Goal: Book appointment/travel/reservation

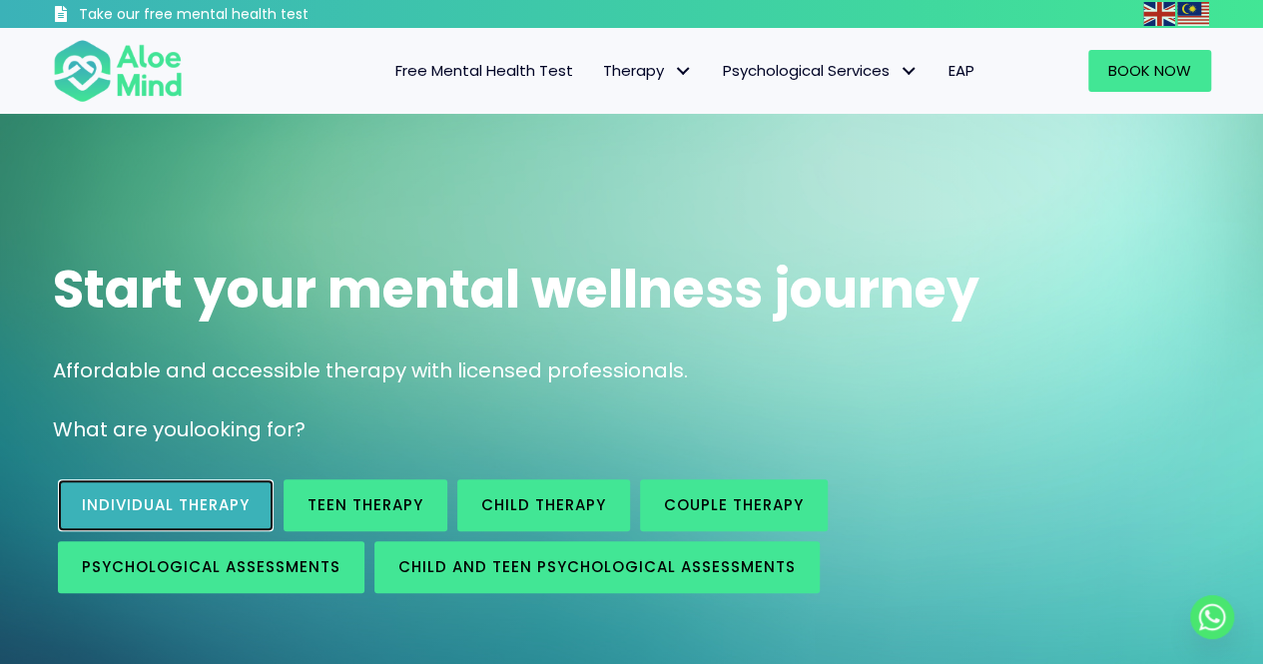
click at [199, 496] on span "Individual therapy" at bounding box center [166, 504] width 168 height 21
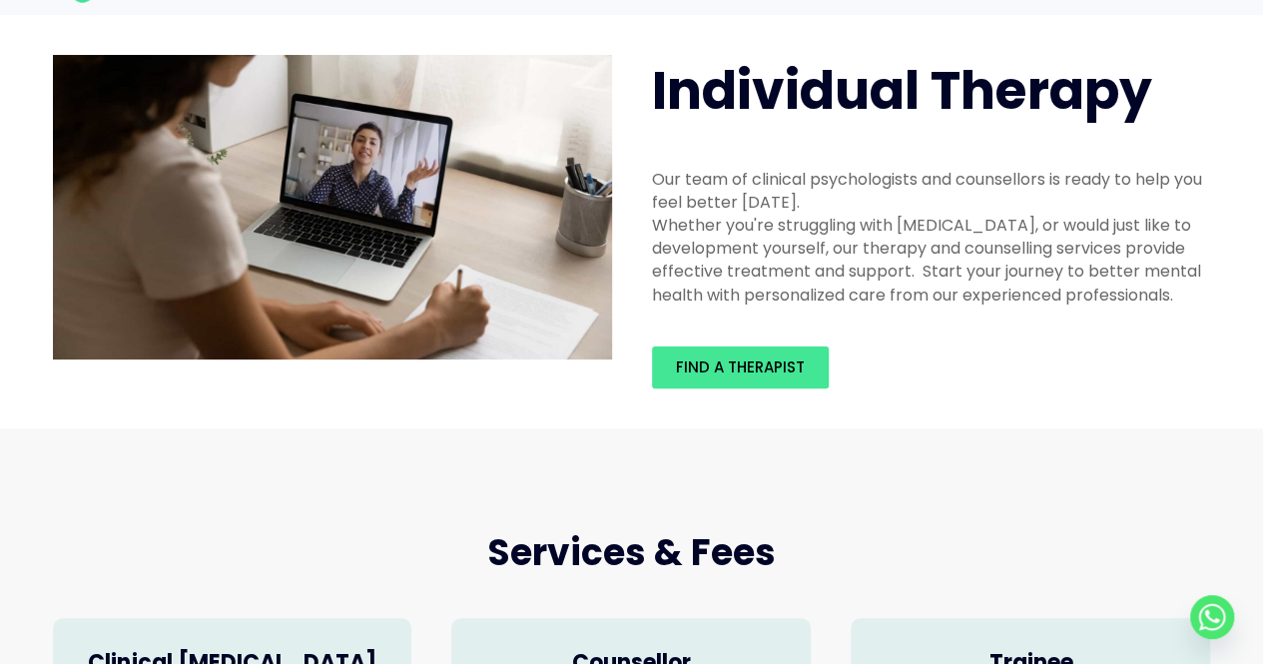
scroll to position [9, 0]
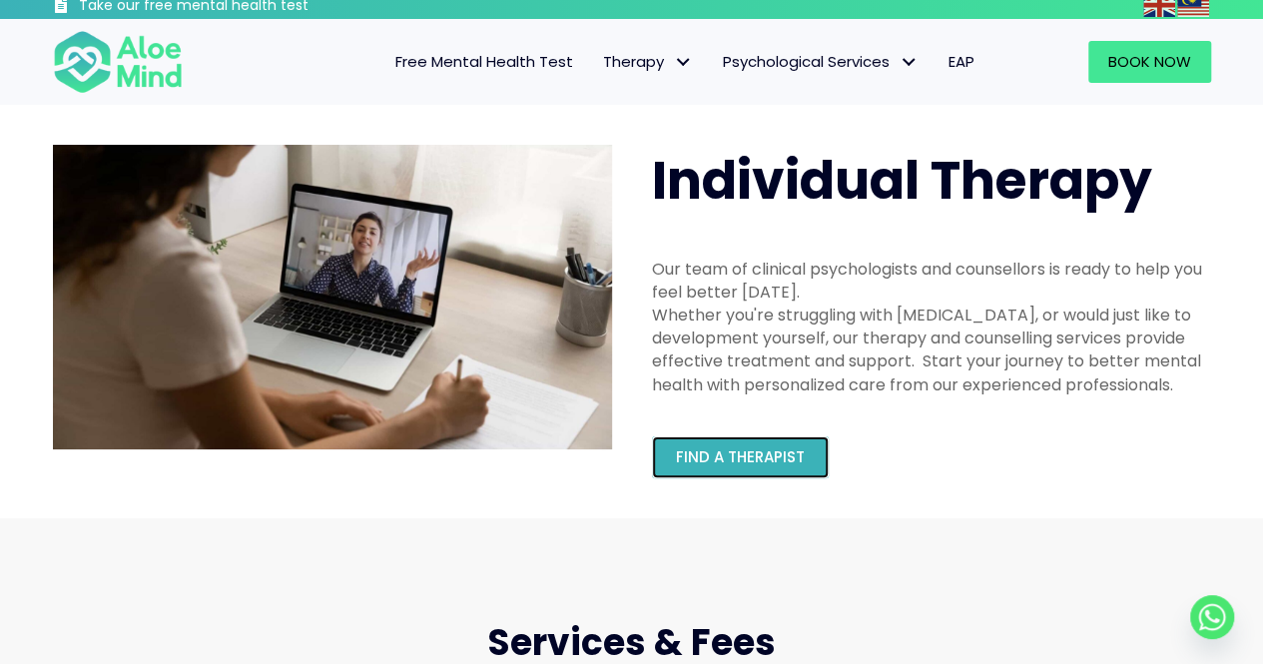
click at [767, 452] on span "Find a therapist" at bounding box center [740, 456] width 129 height 21
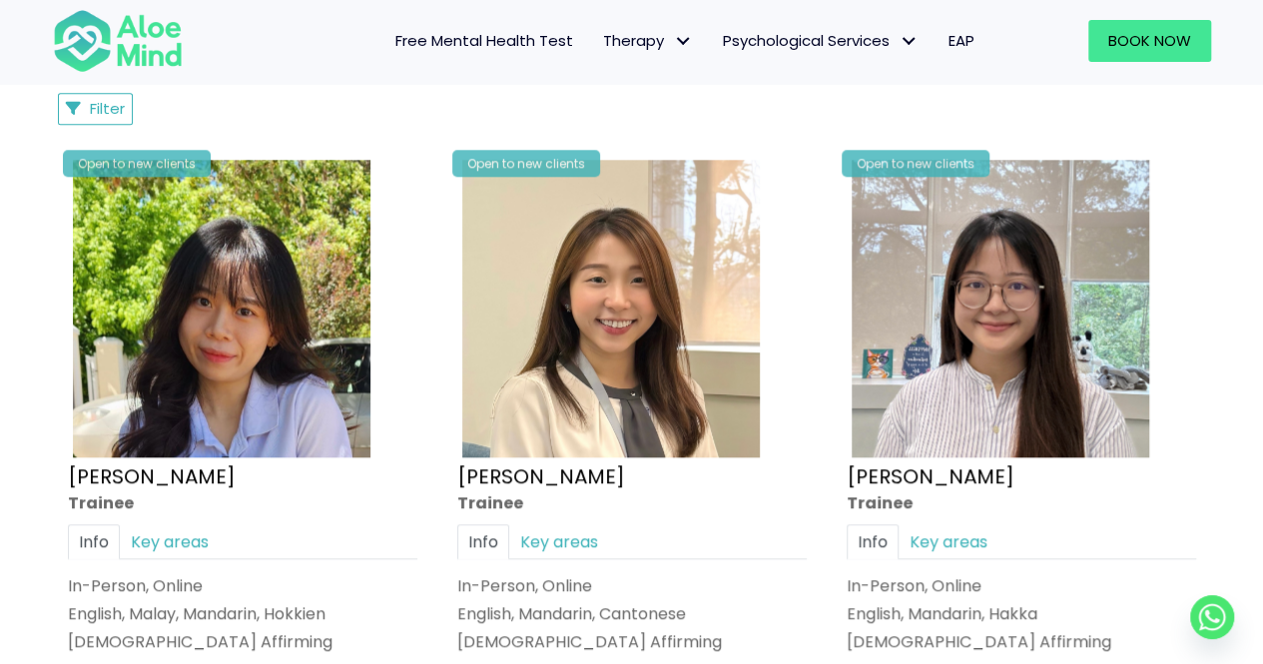
scroll to position [1200, 0]
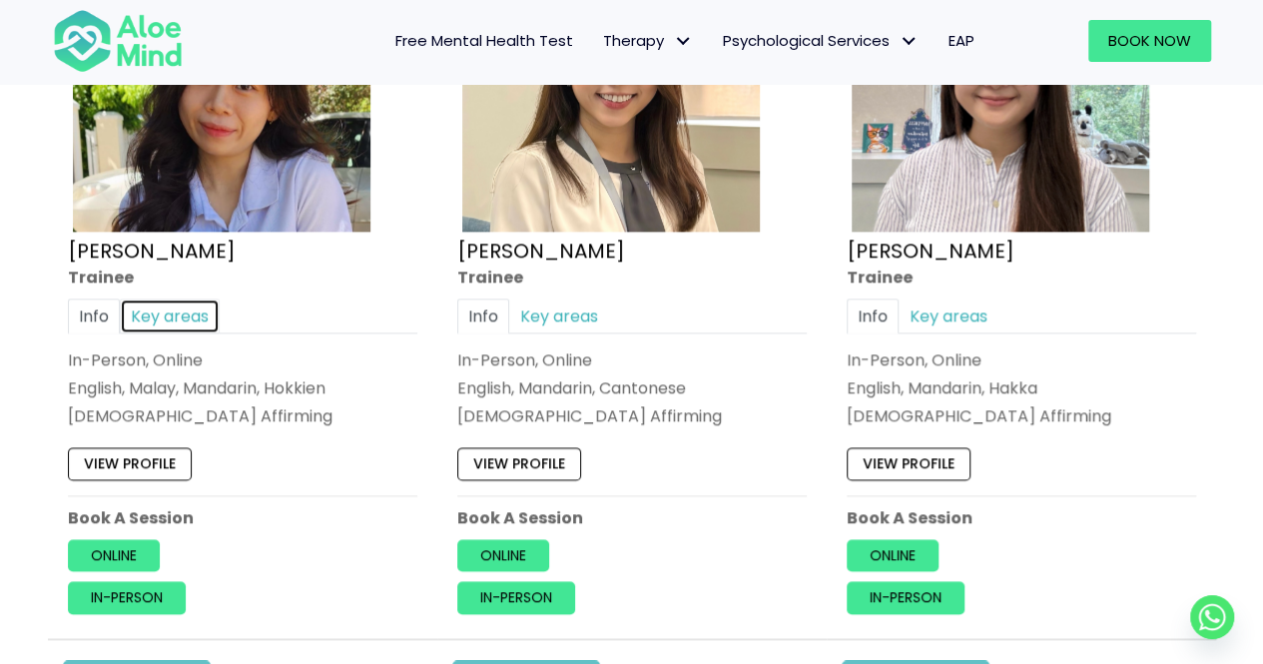
click at [173, 313] on link "Key areas" at bounding box center [170, 315] width 100 height 35
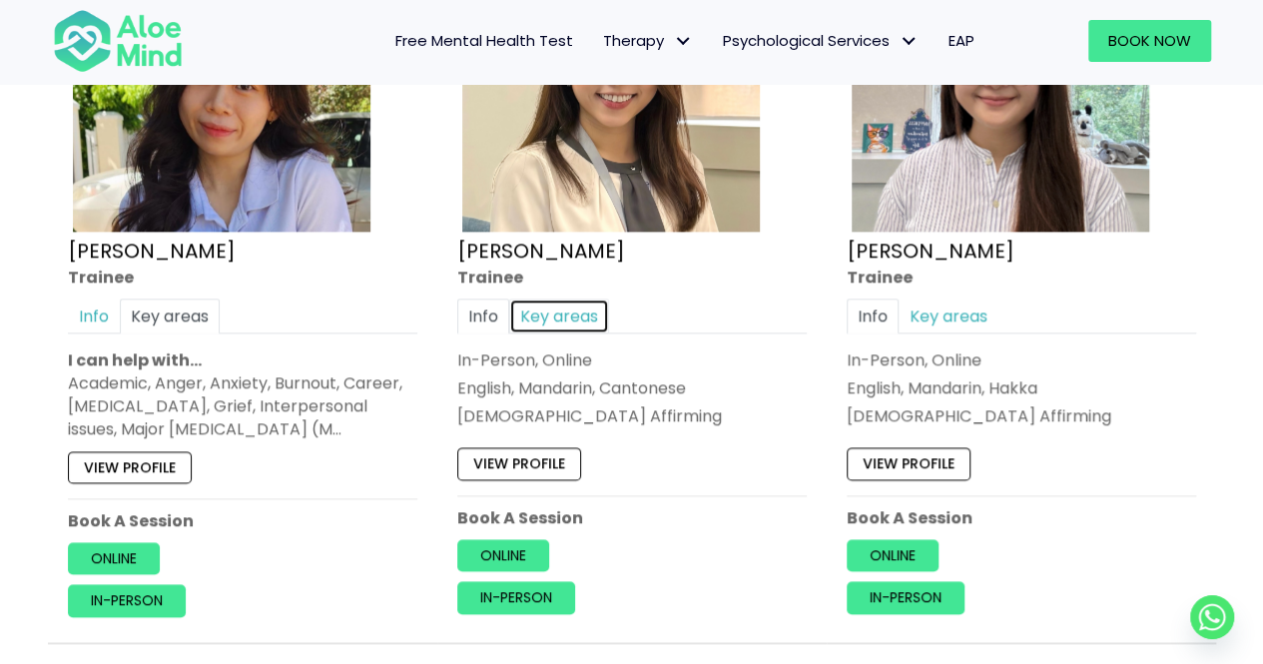
click at [579, 315] on link "Key areas" at bounding box center [559, 315] width 100 height 35
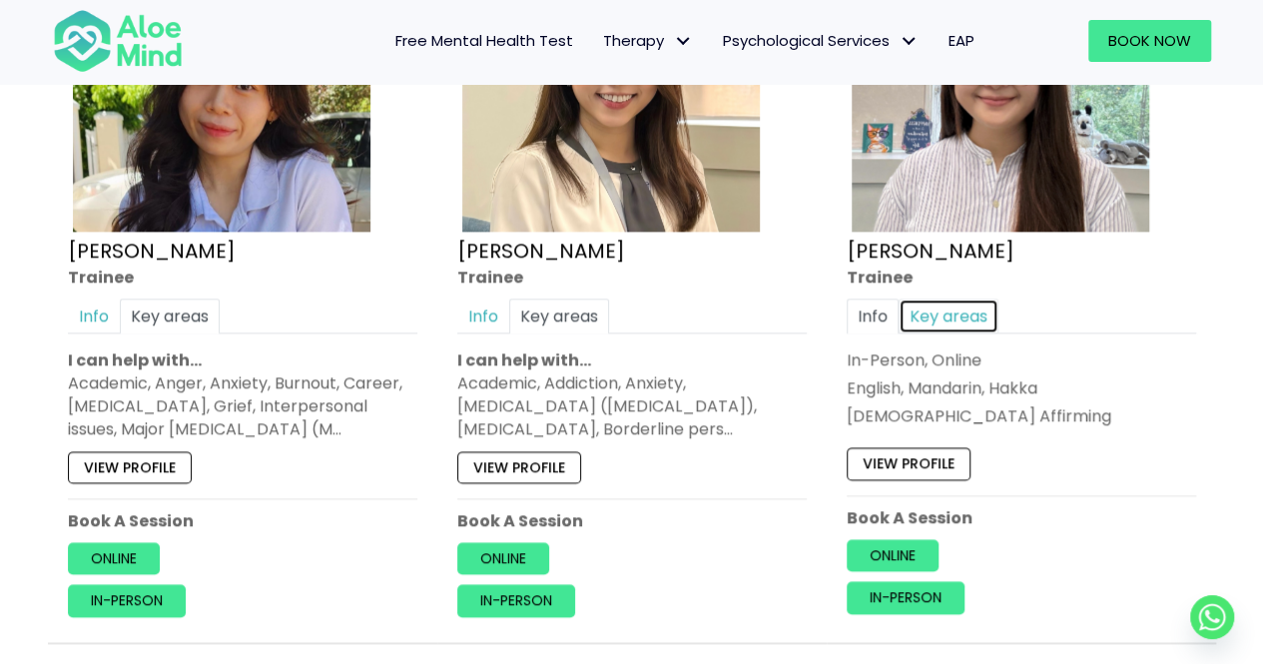
click at [979, 312] on link "Key areas" at bounding box center [948, 315] width 100 height 35
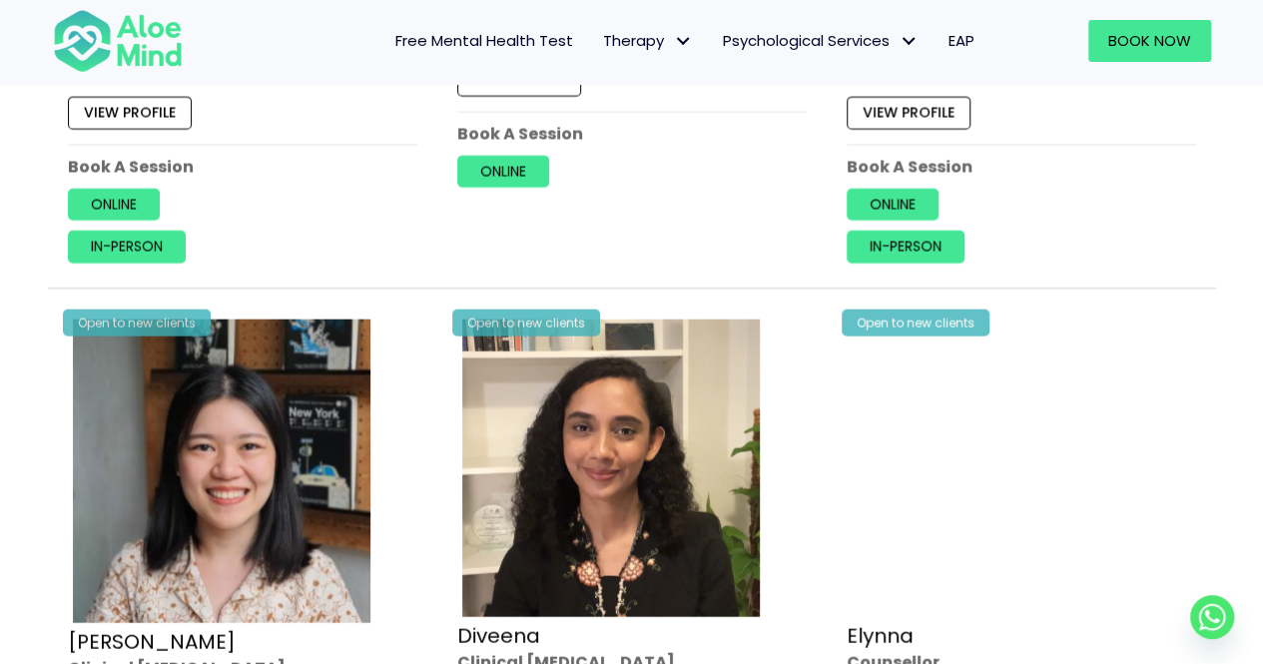
scroll to position [2647, 0]
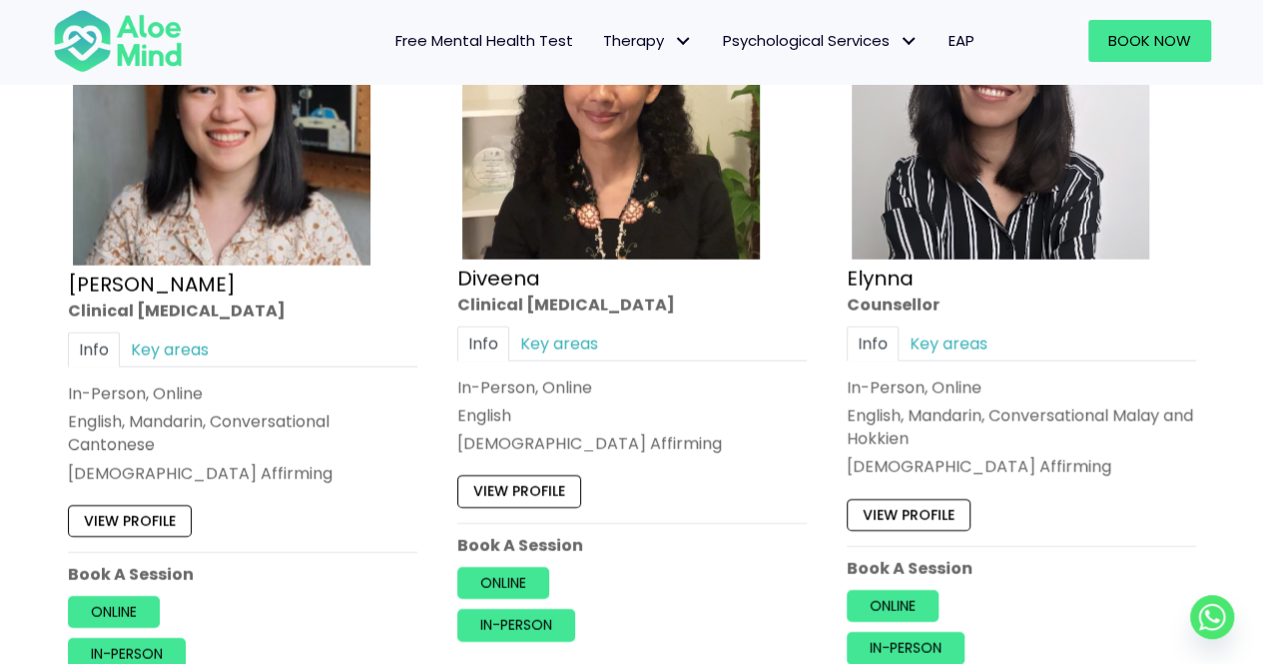
click at [150, 324] on div "Open to new clients Chen Wen Clinical psychologist Info Key areas In-Person, On…" at bounding box center [242, 314] width 379 height 744
click at [149, 338] on link "Key areas" at bounding box center [170, 349] width 100 height 35
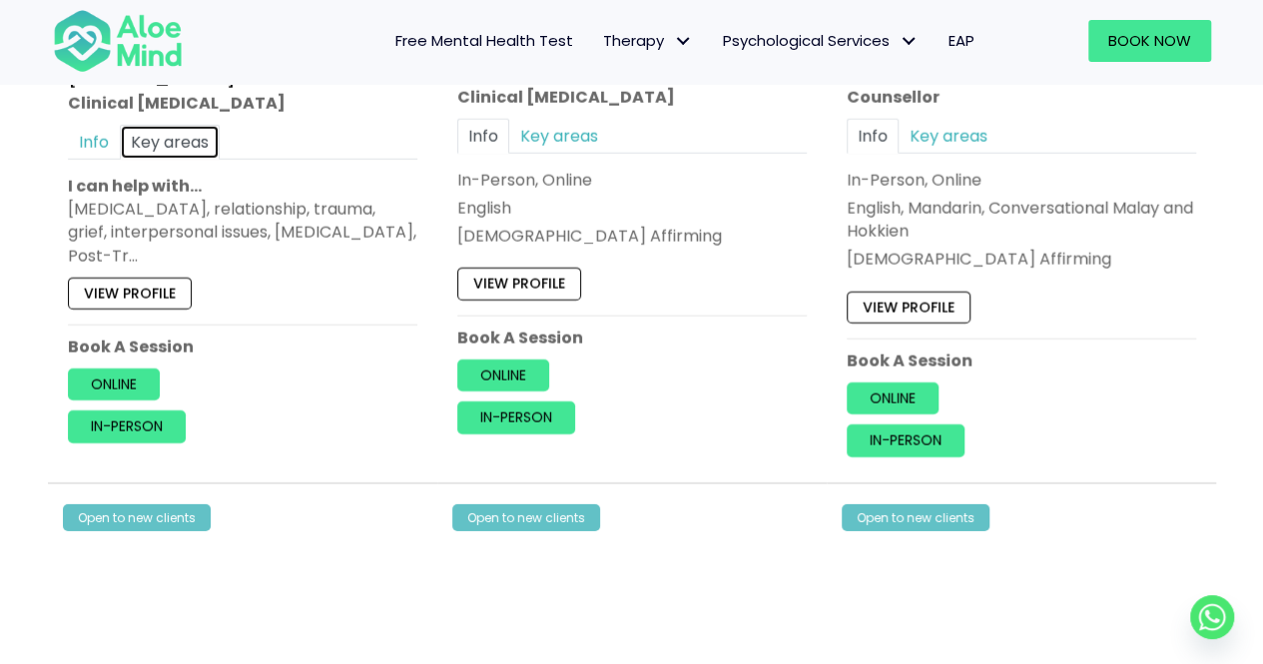
scroll to position [3210, 0]
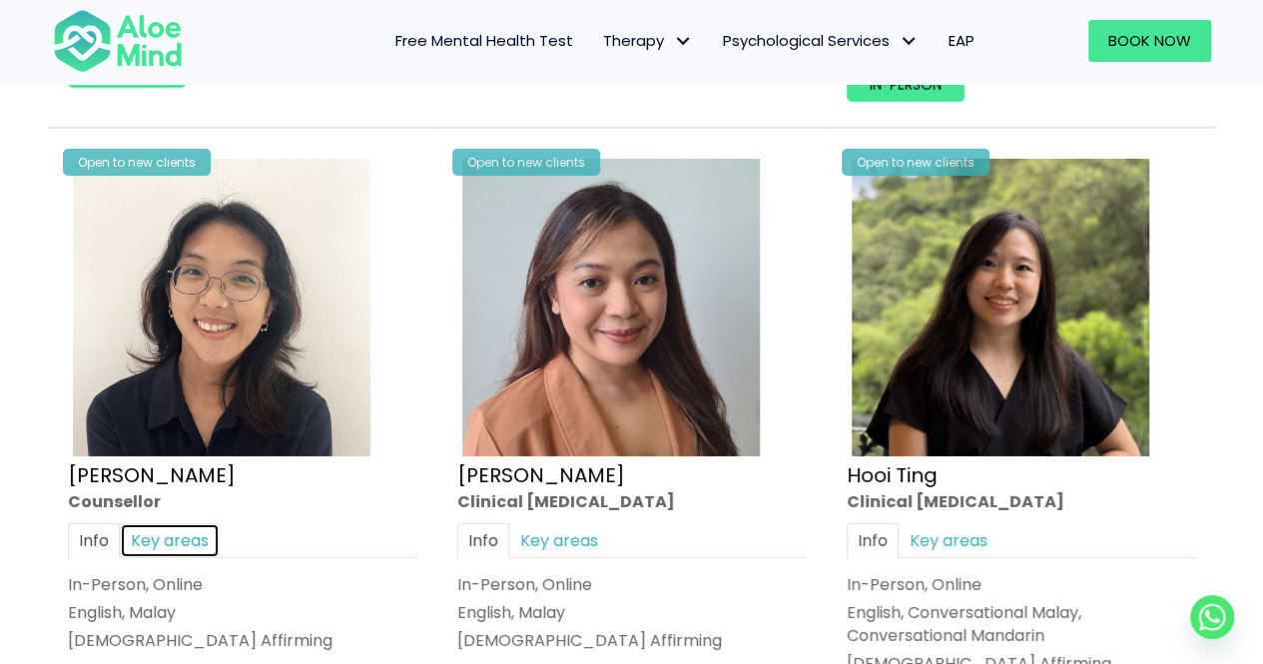
click at [155, 532] on link "Key areas" at bounding box center [170, 539] width 100 height 35
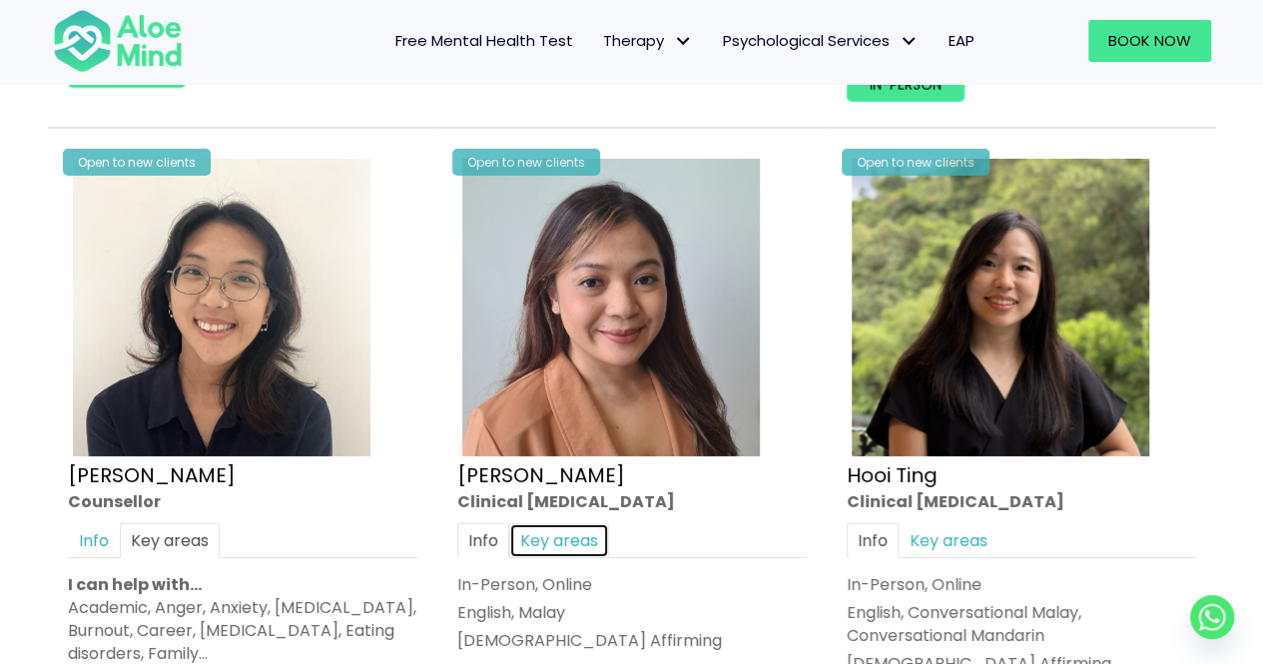
click at [575, 541] on link "Key areas" at bounding box center [559, 539] width 100 height 35
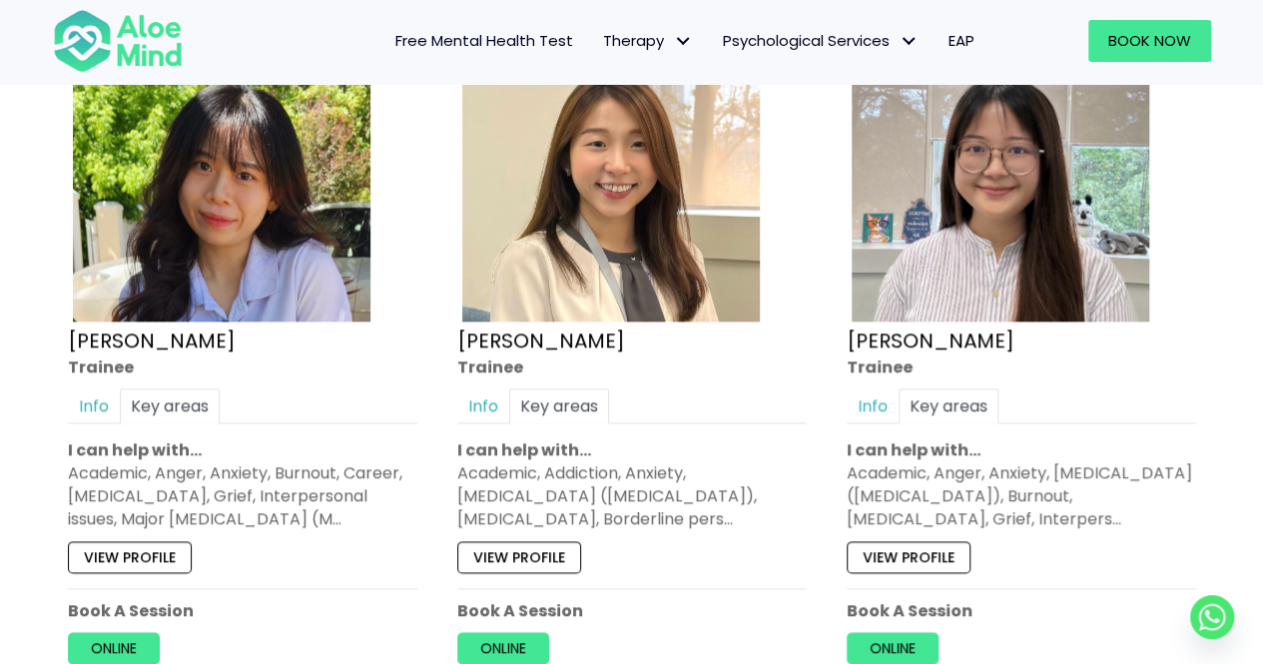
scroll to position [1347, 0]
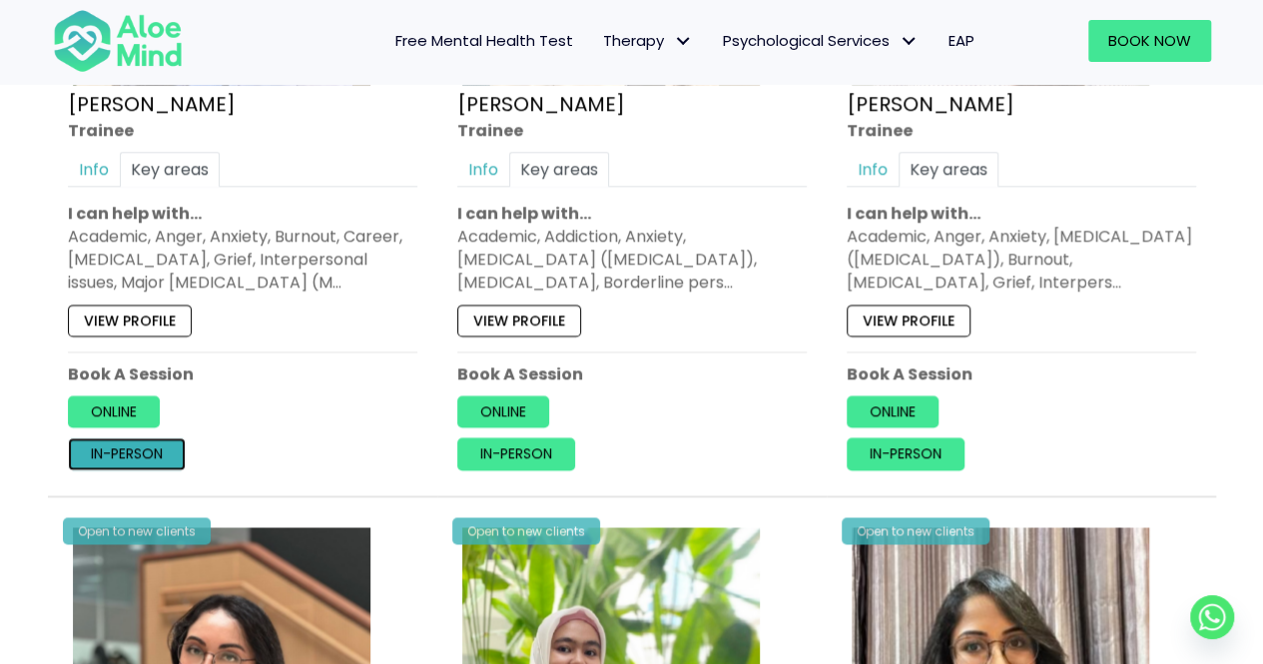
click at [91, 437] on link "In-person" at bounding box center [127, 453] width 118 height 32
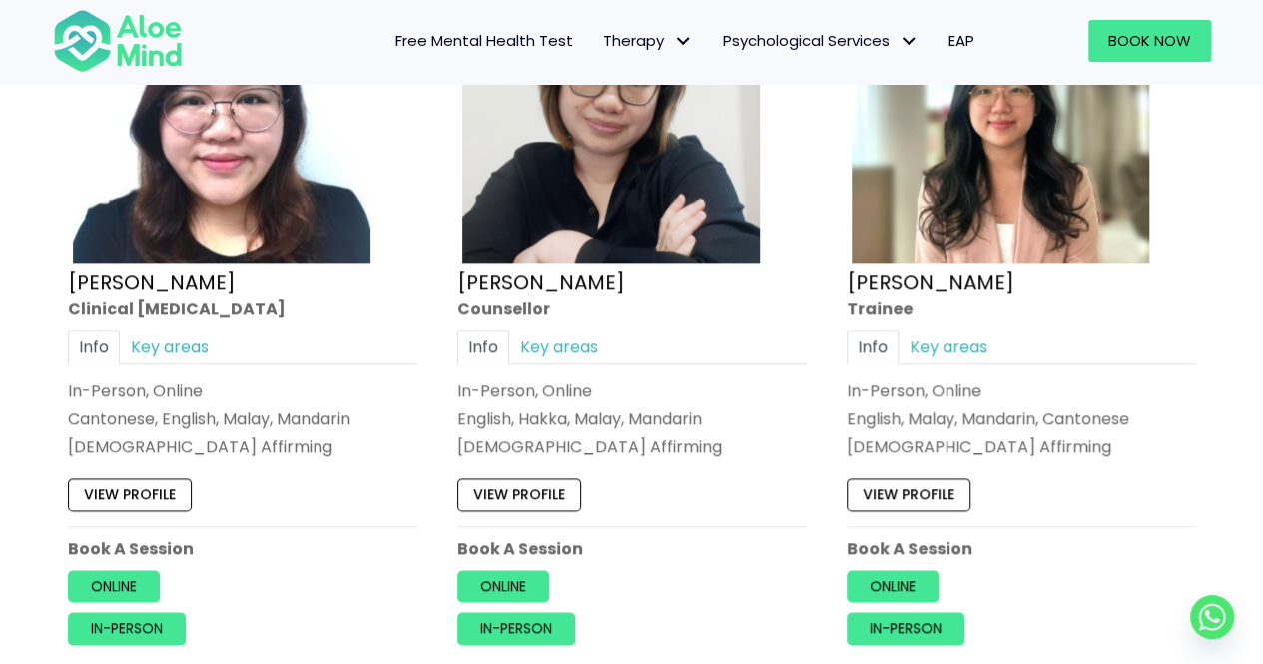
scroll to position [8592, 0]
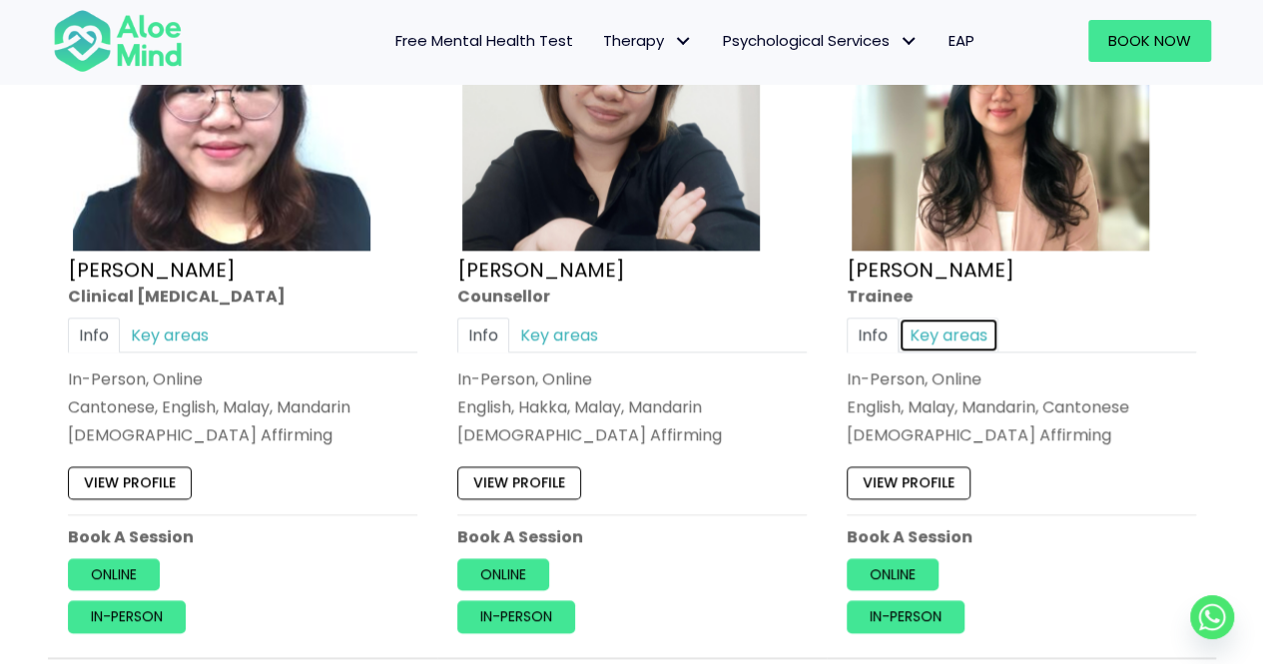
click at [958, 322] on link "Key areas" at bounding box center [948, 333] width 100 height 35
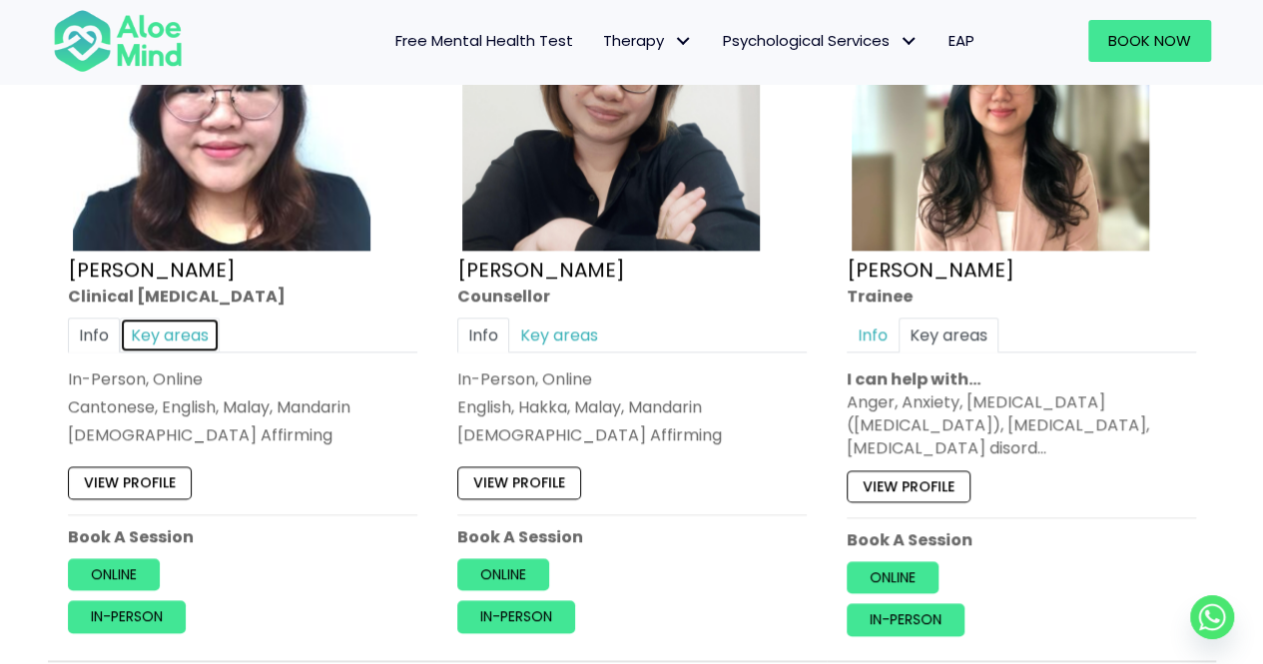
click at [178, 316] on link "Key areas" at bounding box center [170, 333] width 100 height 35
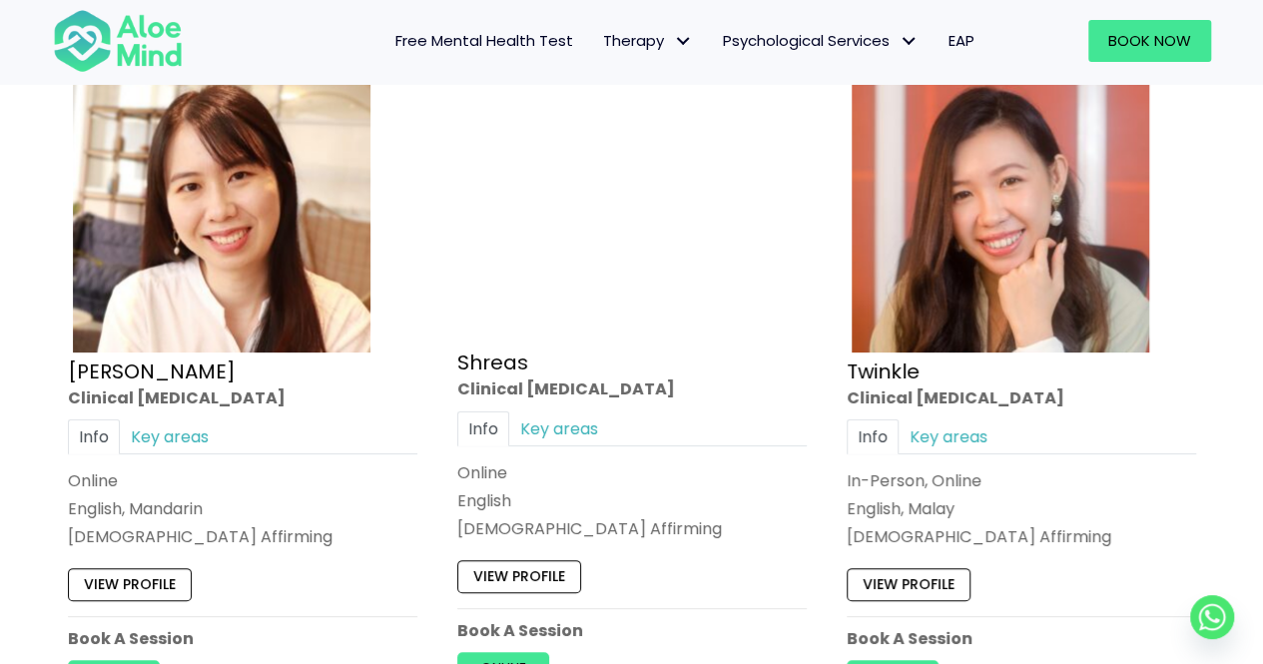
scroll to position [7753, 0]
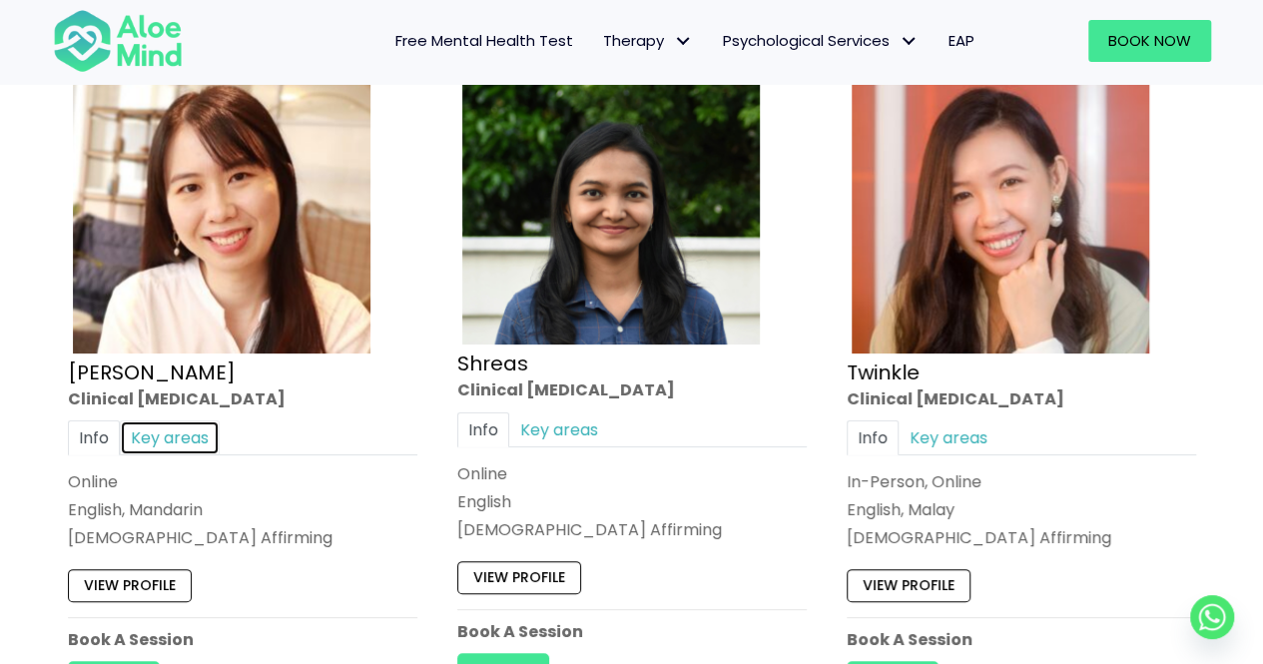
click at [170, 420] on link "Key areas" at bounding box center [170, 437] width 100 height 35
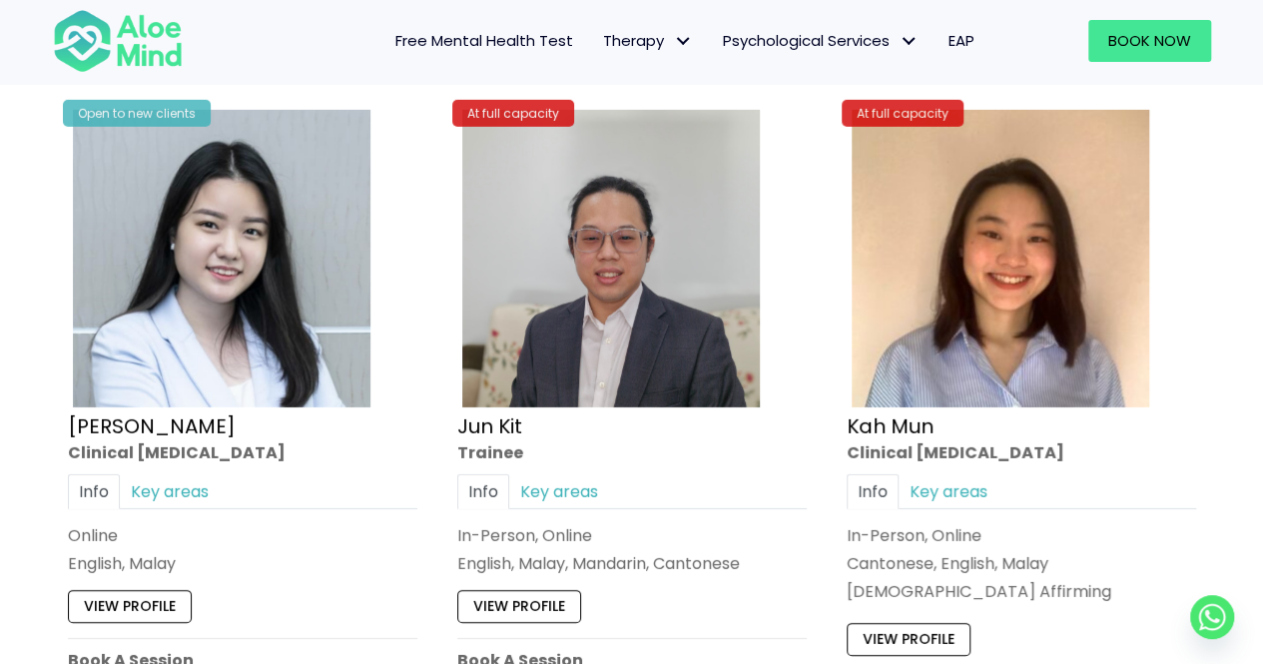
scroll to position [6962, 0]
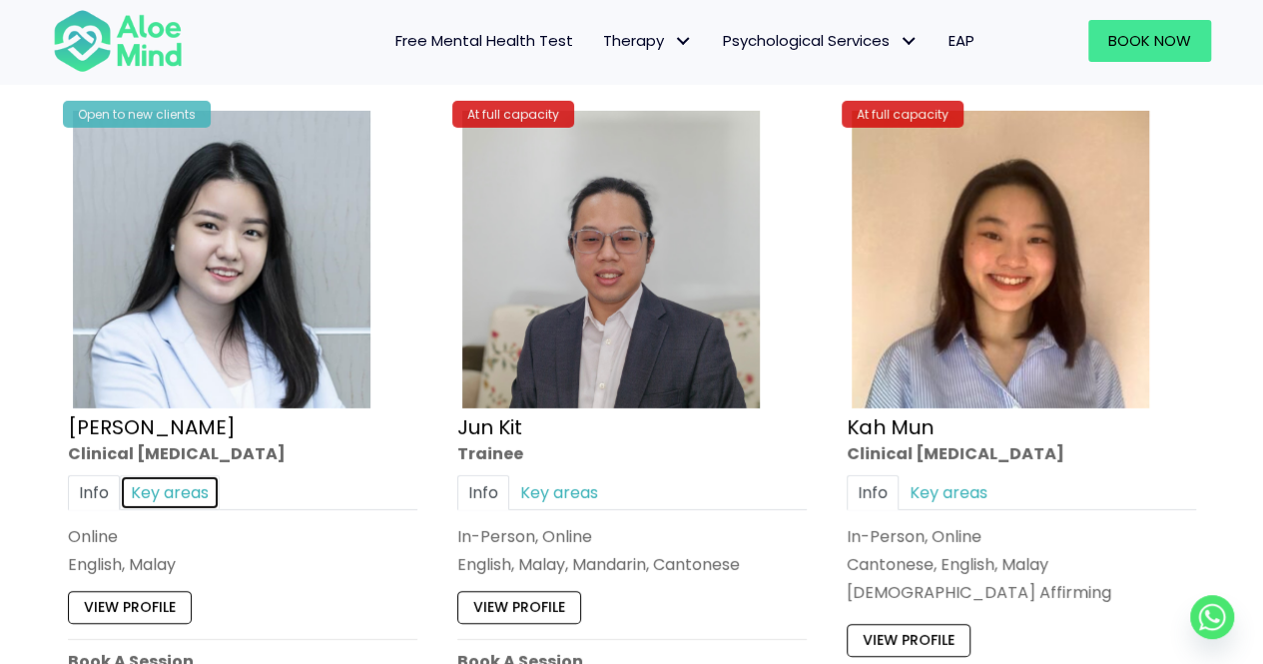
click at [178, 478] on link "Key areas" at bounding box center [170, 491] width 100 height 35
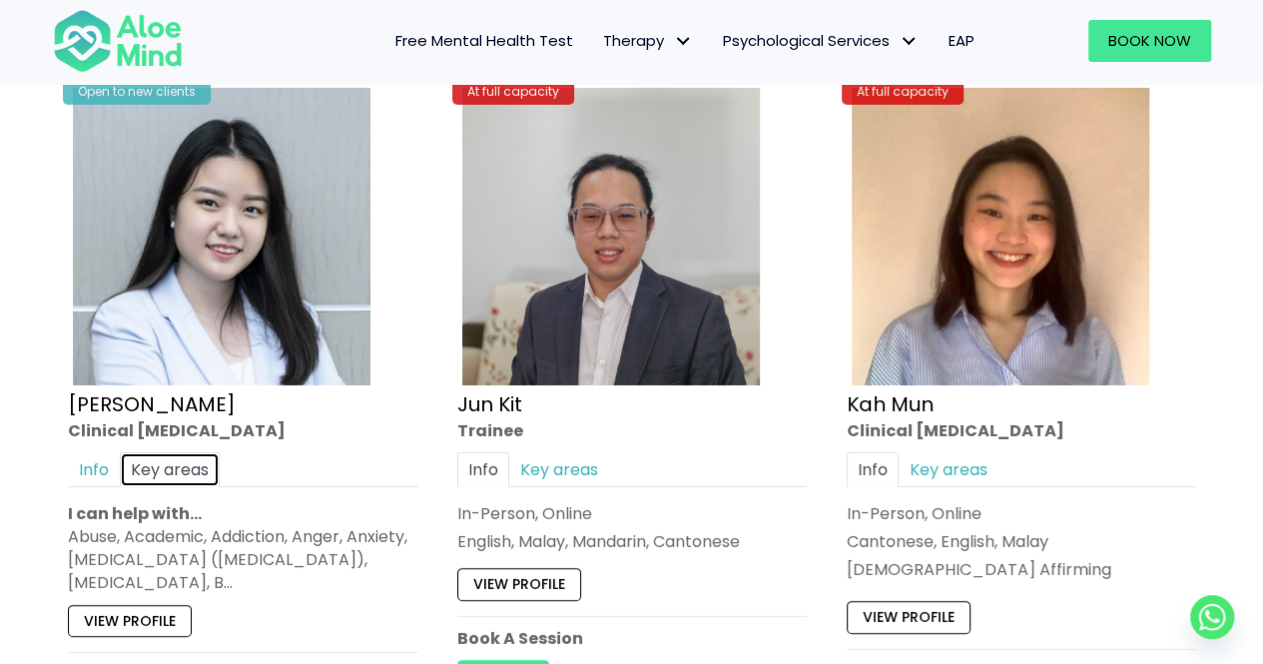
scroll to position [6986, 0]
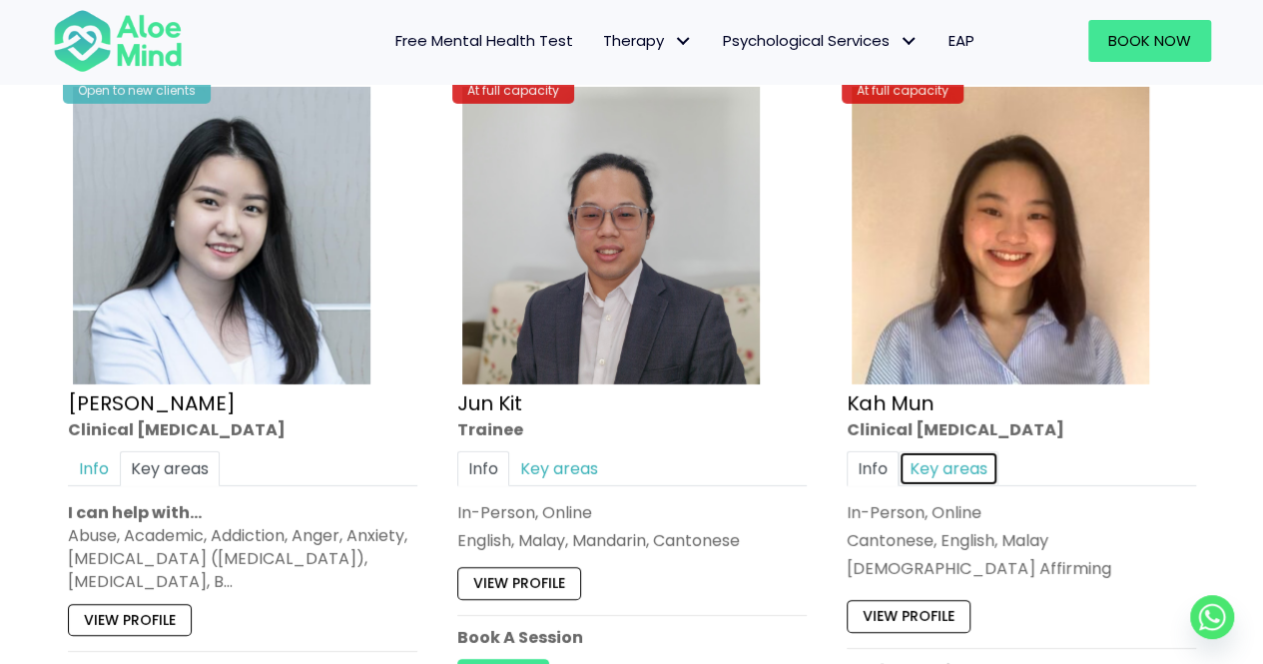
click at [972, 450] on link "Key areas" at bounding box center [948, 467] width 100 height 35
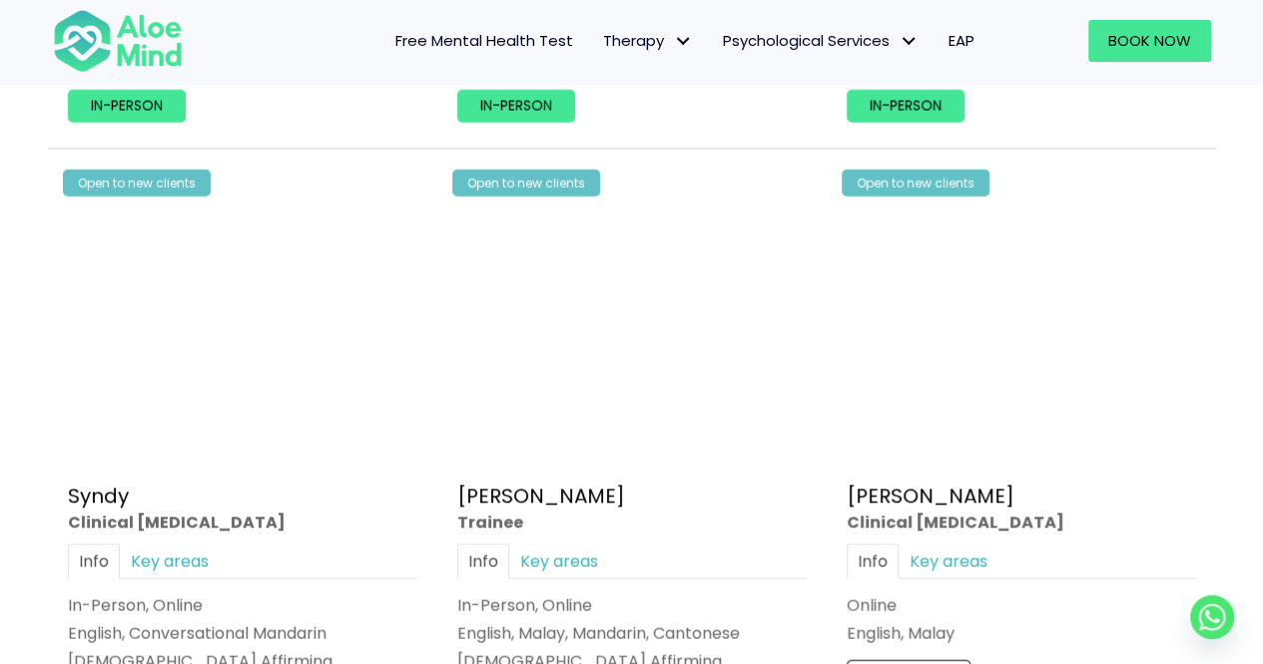
scroll to position [6156, 0]
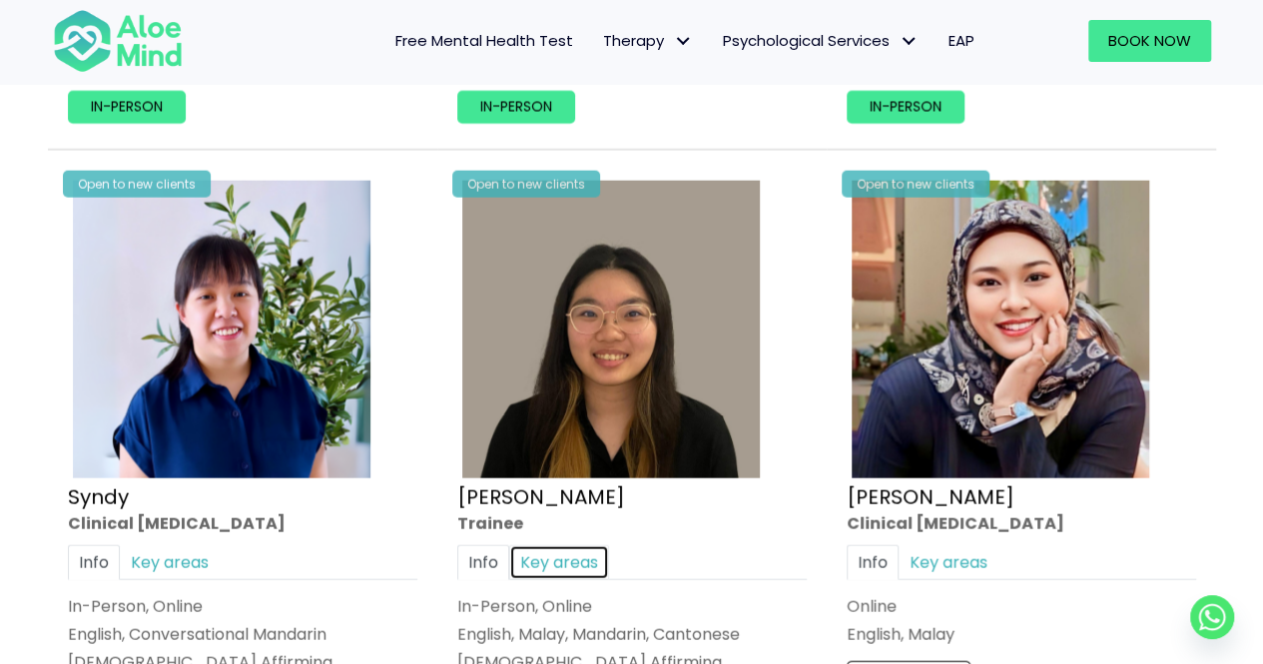
click at [545, 545] on link "Key areas" at bounding box center [559, 562] width 100 height 35
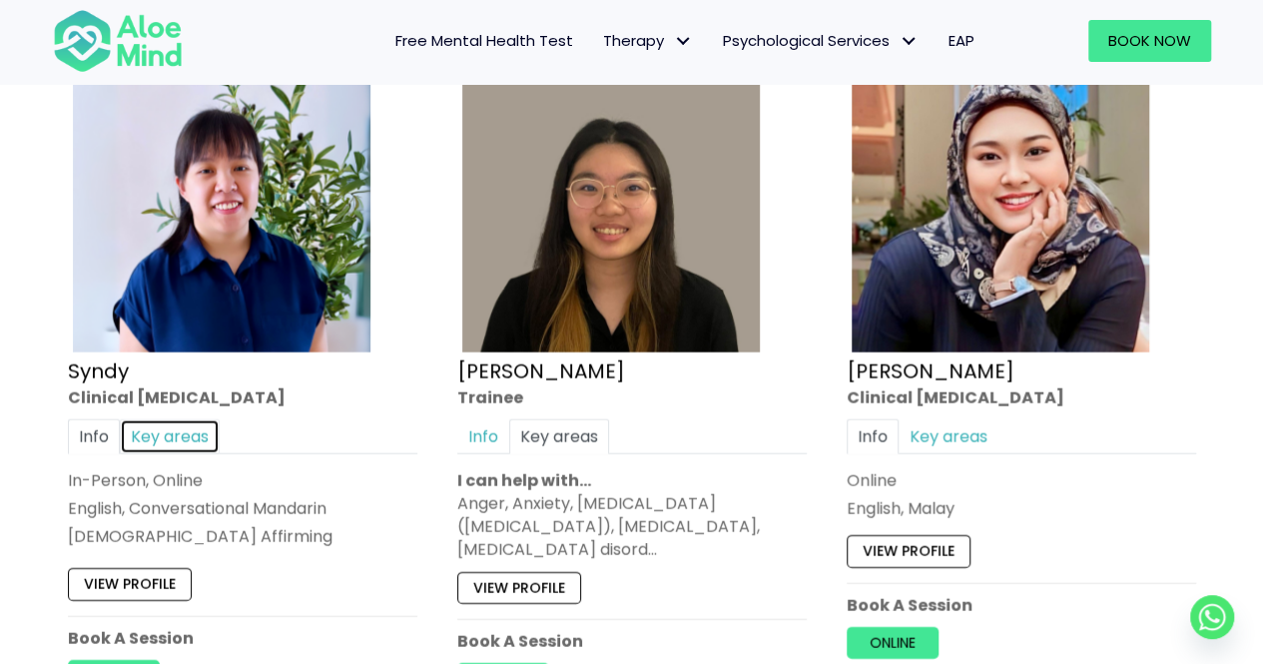
click at [172, 426] on link "Key areas" at bounding box center [170, 436] width 100 height 35
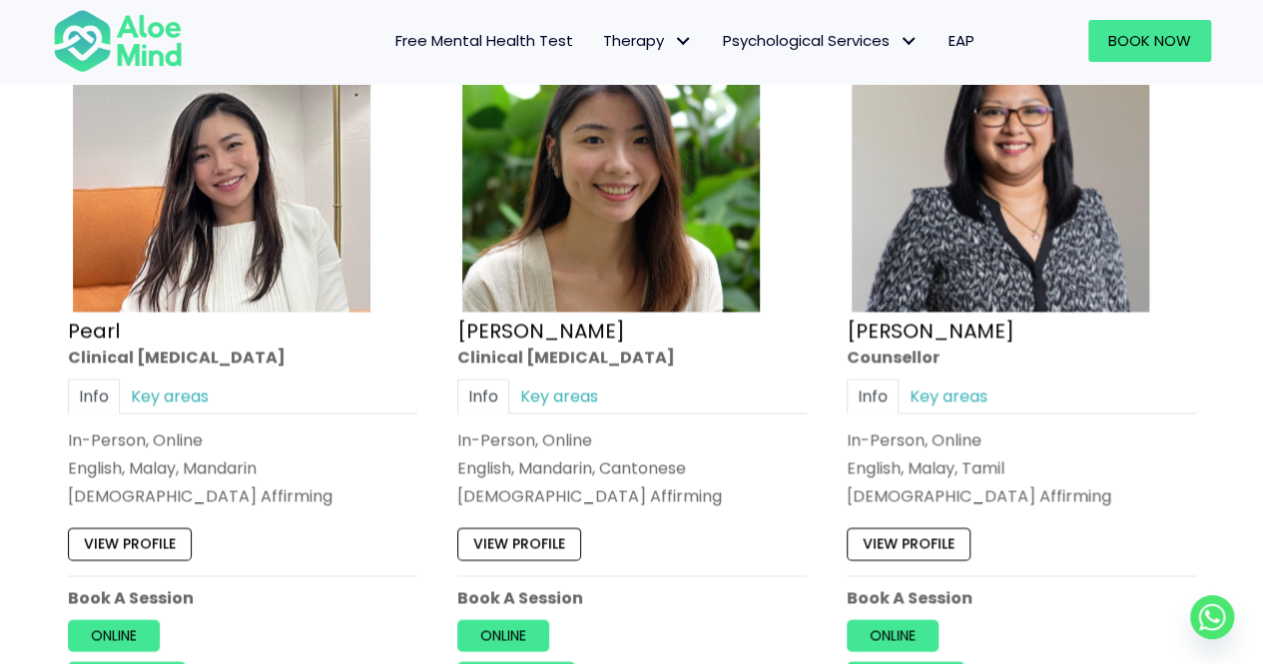
scroll to position [5428, 0]
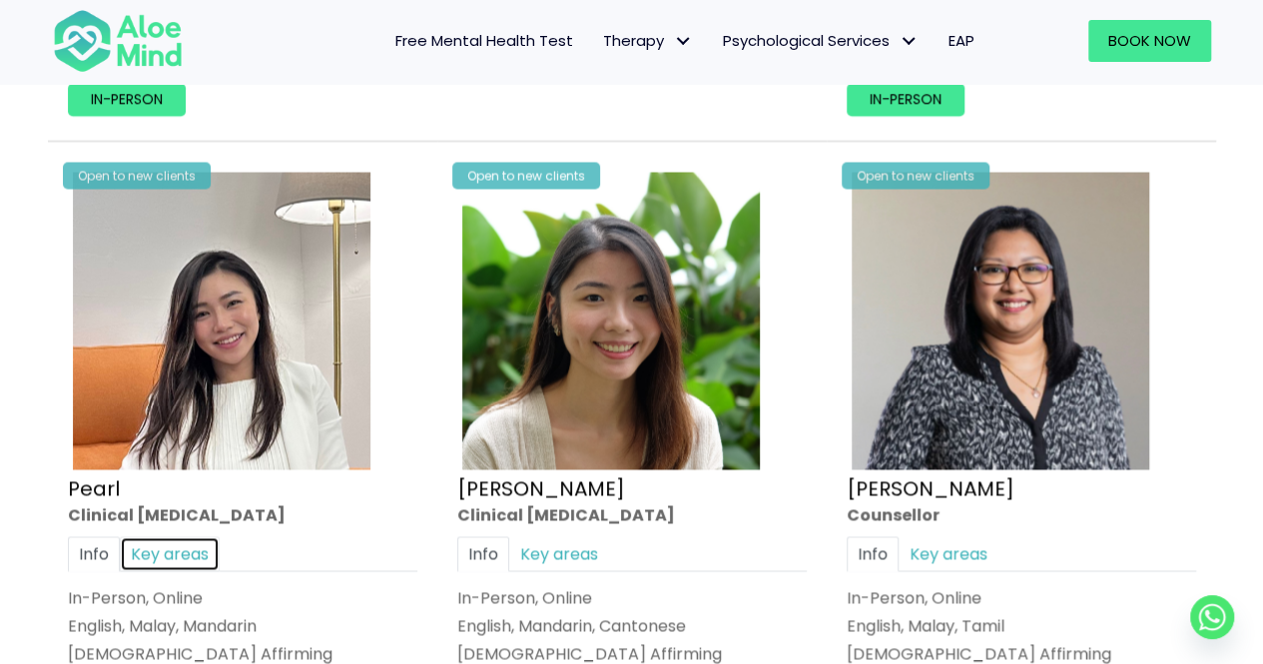
click at [183, 548] on link "Key areas" at bounding box center [170, 553] width 100 height 35
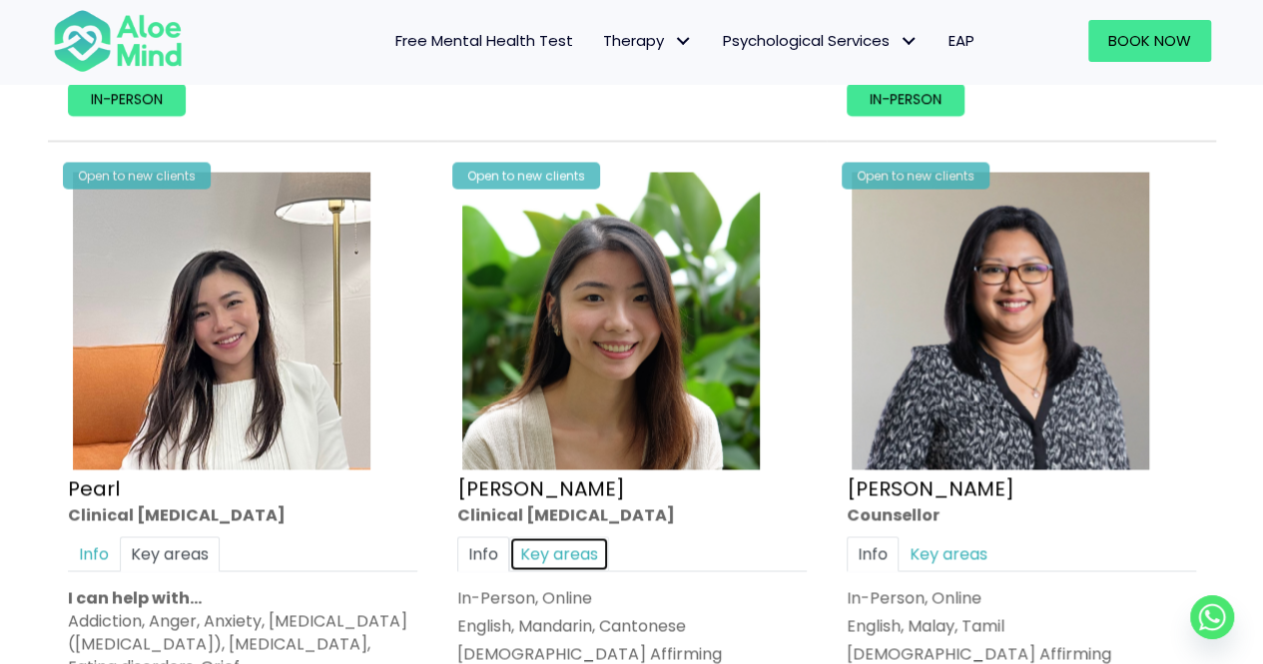
click at [593, 542] on link "Key areas" at bounding box center [559, 553] width 100 height 35
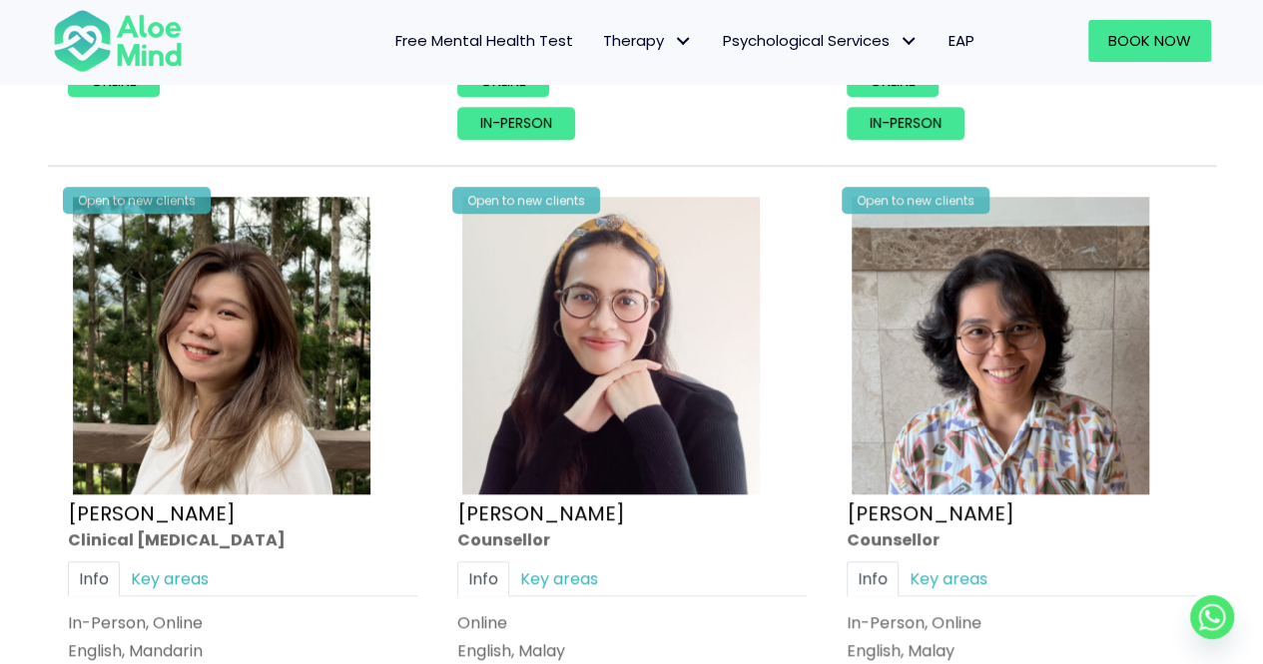
scroll to position [4666, 0]
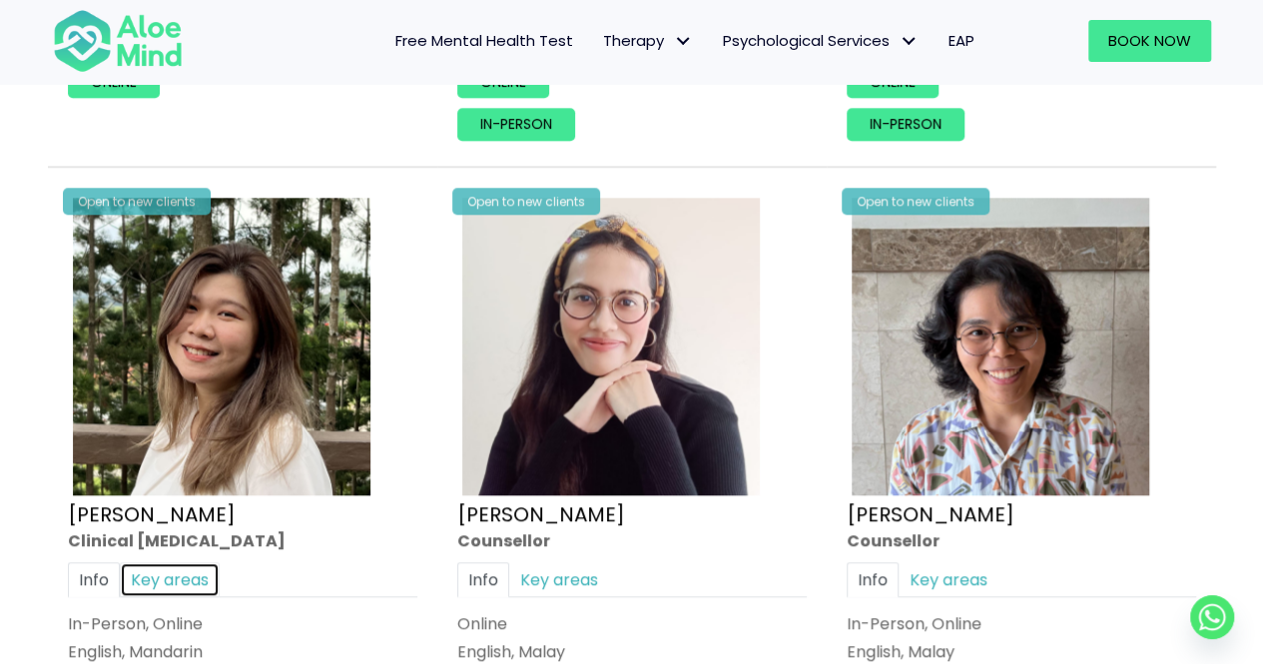
click at [178, 562] on link "Key areas" at bounding box center [170, 579] width 100 height 35
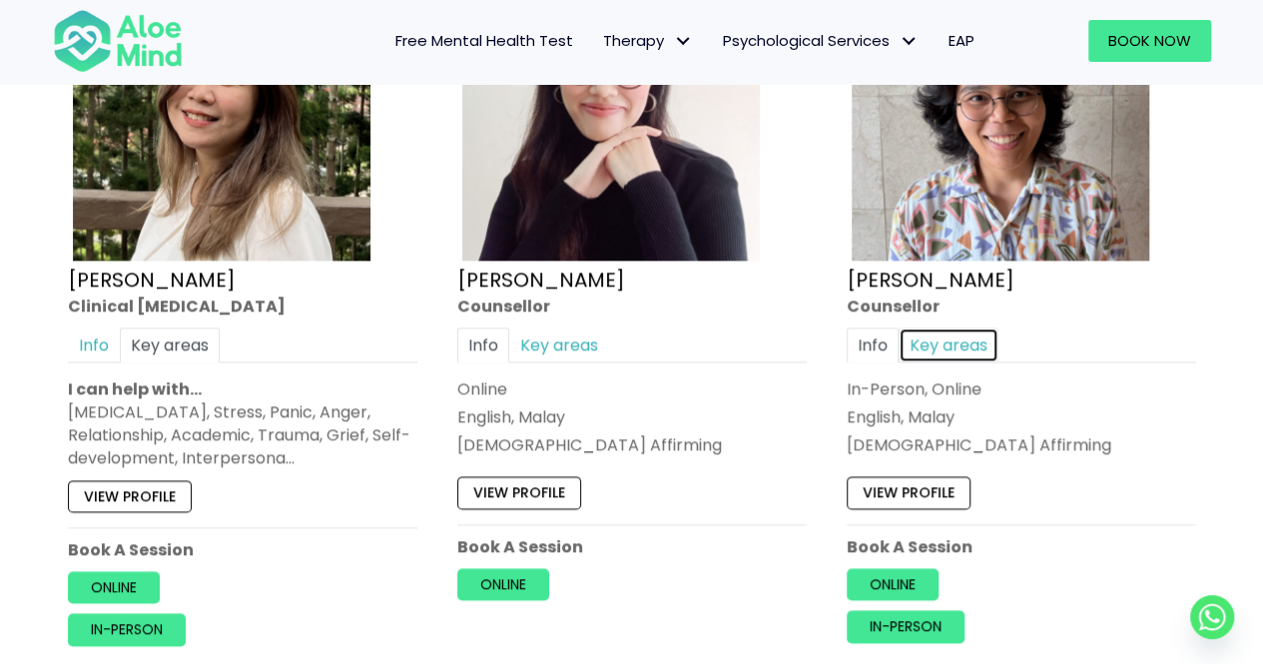
click at [958, 336] on link "Key areas" at bounding box center [948, 344] width 100 height 35
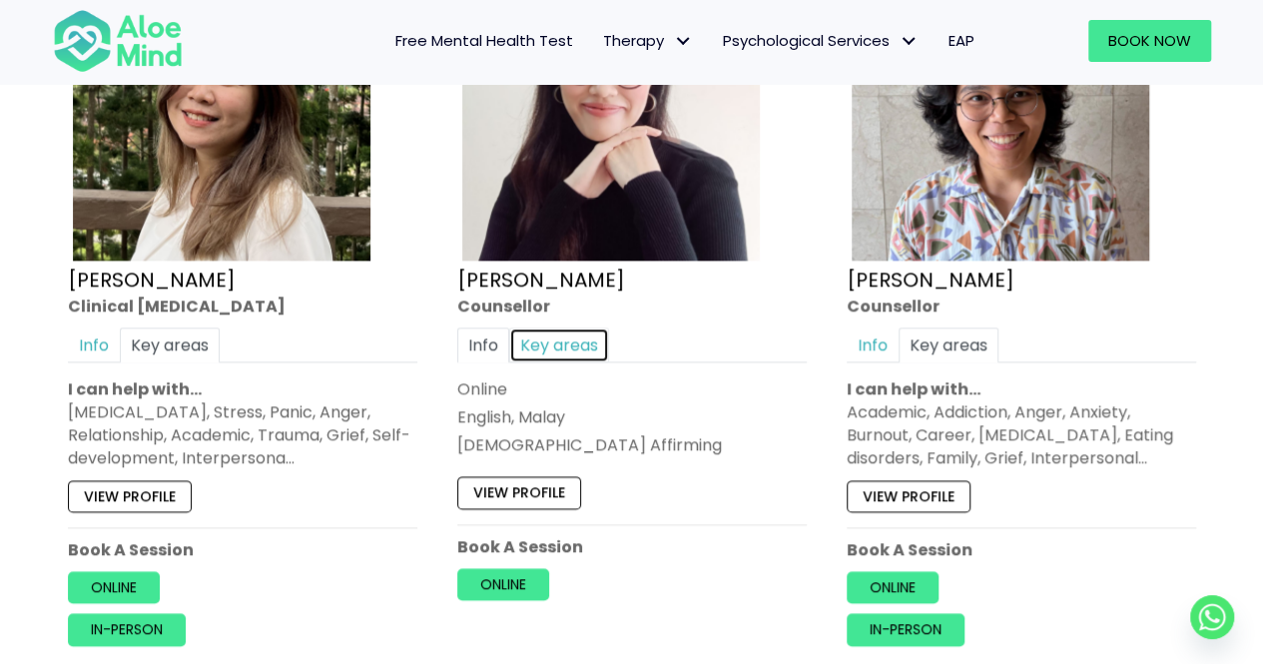
click at [551, 332] on link "Key areas" at bounding box center [559, 344] width 100 height 35
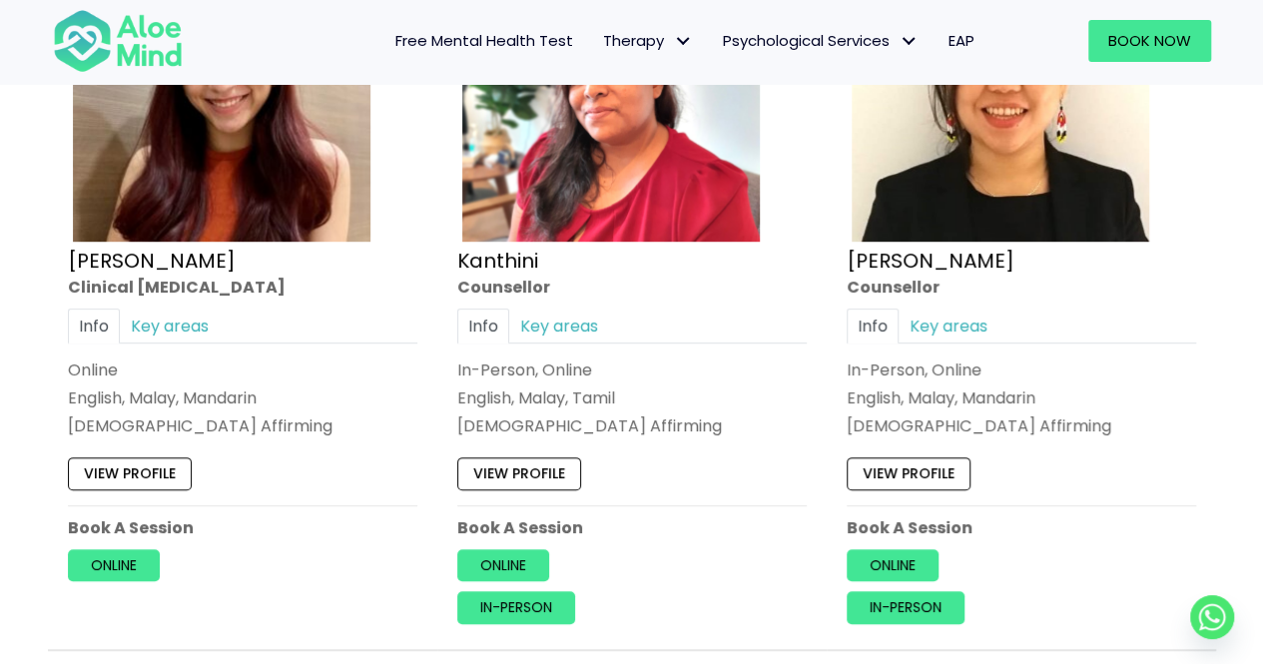
scroll to position [4182, 0]
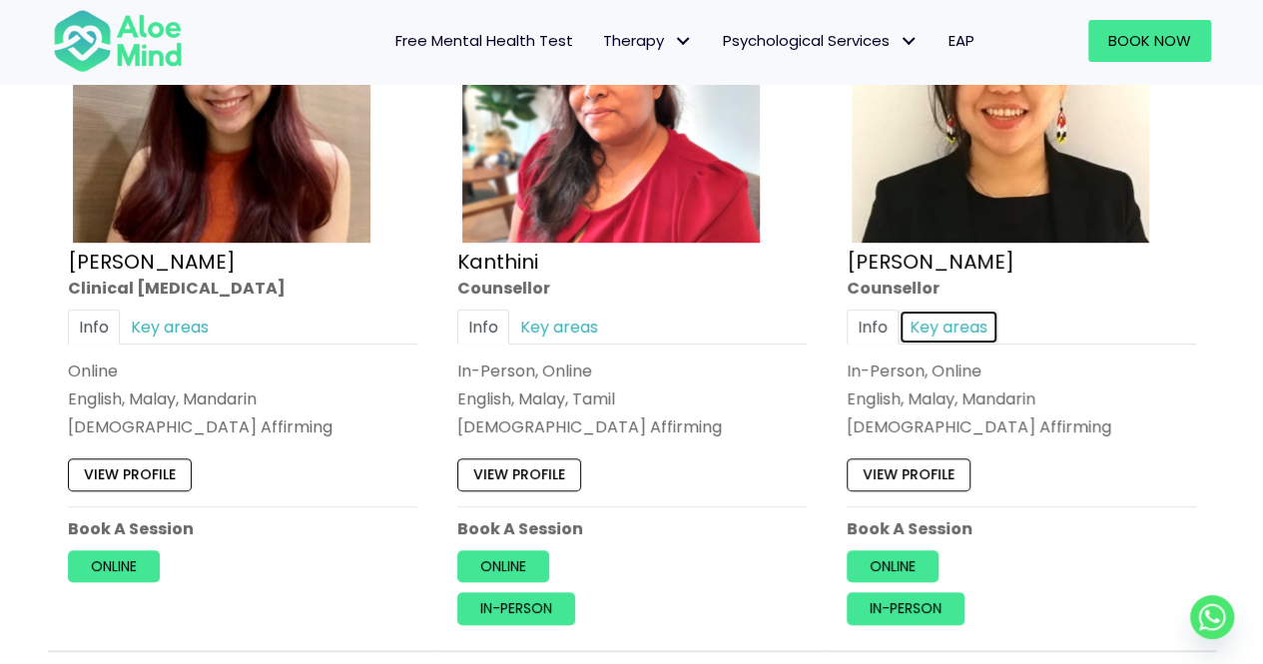
click at [939, 310] on link "Key areas" at bounding box center [948, 326] width 100 height 35
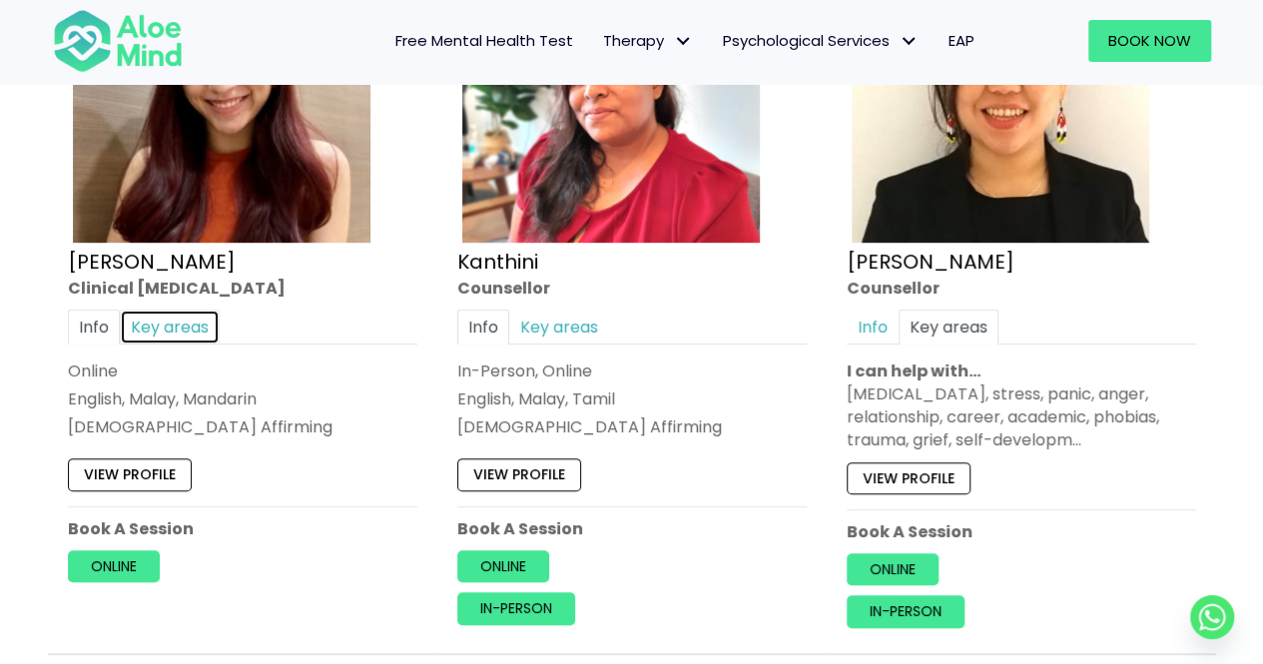
click at [172, 318] on link "Key areas" at bounding box center [170, 326] width 100 height 35
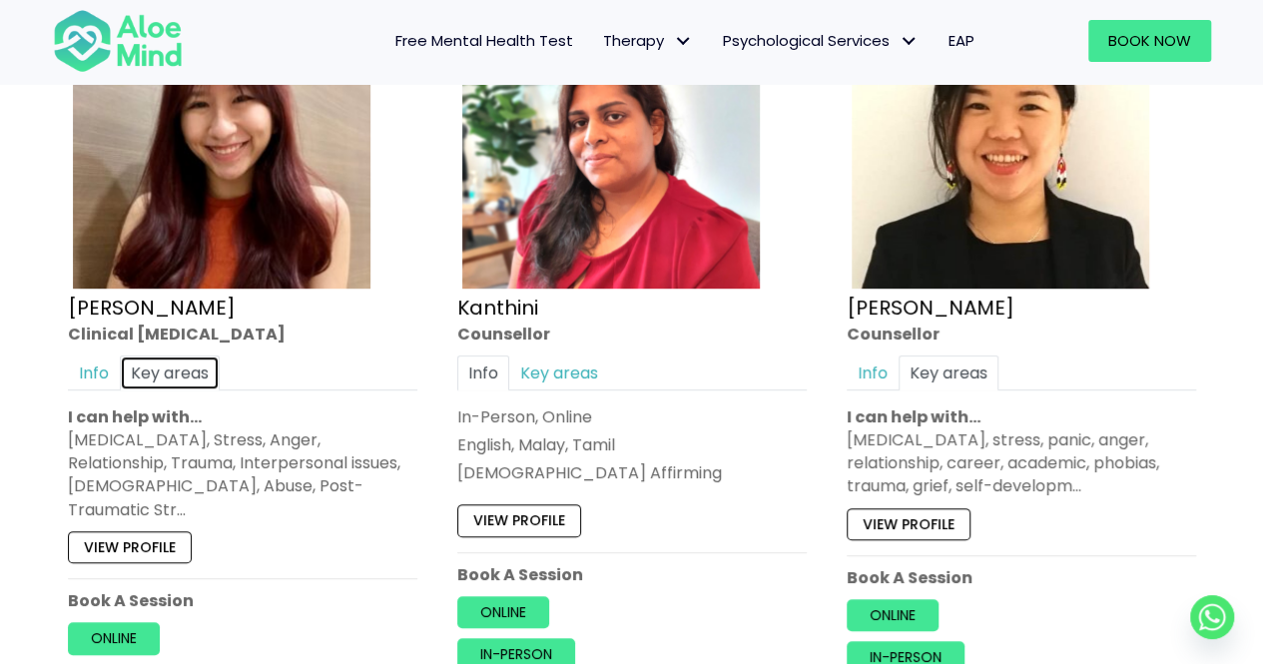
scroll to position [4222, 0]
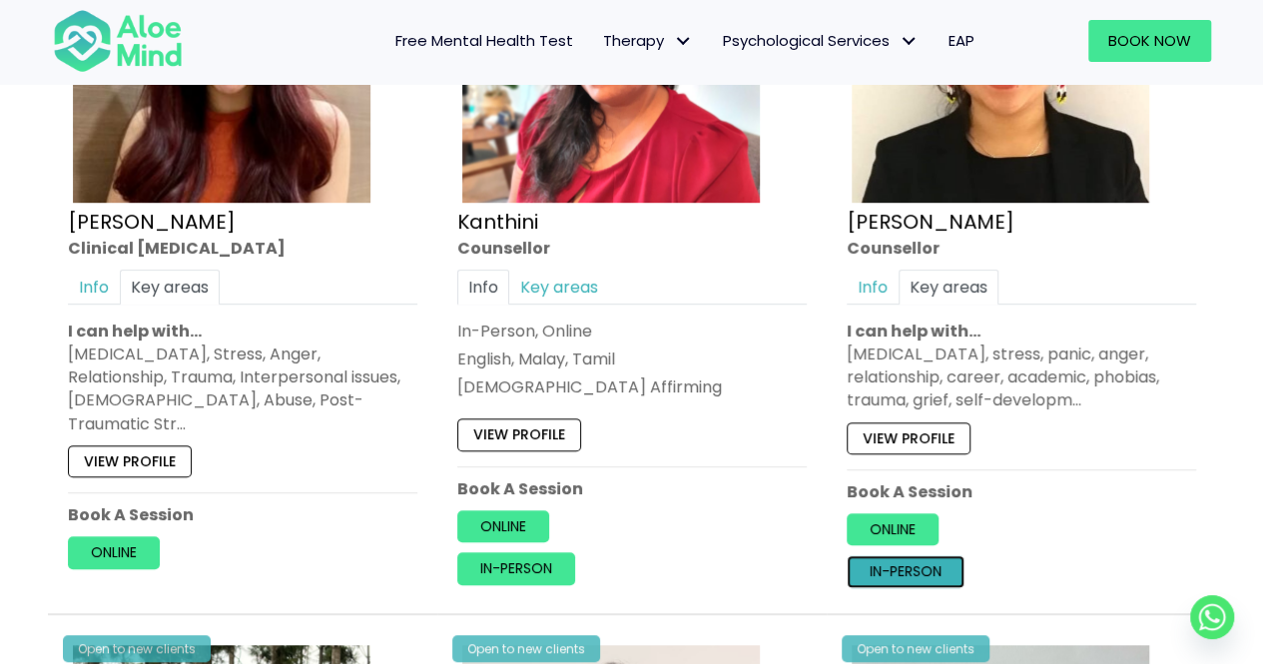
click at [938, 564] on link "In-person" at bounding box center [905, 572] width 118 height 32
